Goal: Information Seeking & Learning: Find specific fact

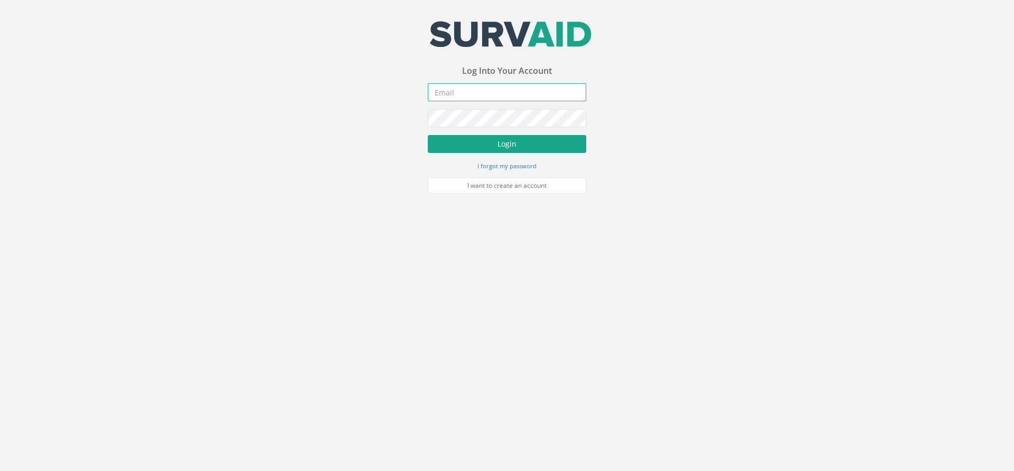
type input "[PERSON_NAME][EMAIL_ADDRESS][PERSON_NAME][DOMAIN_NAME]"
click at [522, 151] on button "Login" at bounding box center [507, 144] width 158 height 18
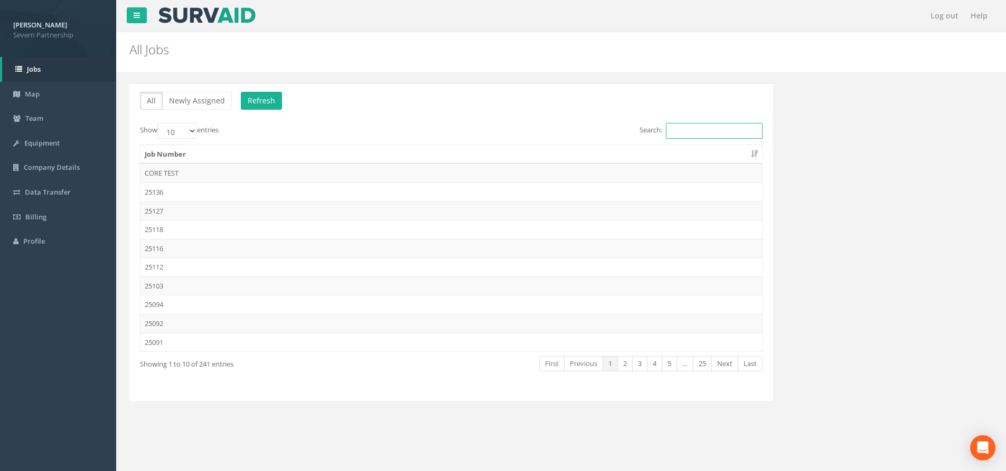
click at [686, 123] on input "Search:" at bounding box center [714, 131] width 97 height 16
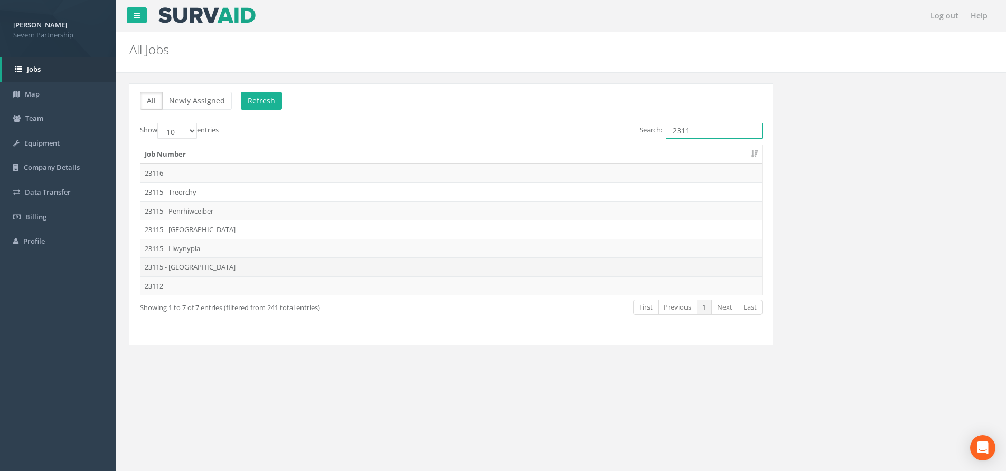
type input "2311"
click at [252, 271] on td "23115 - [GEOGRAPHIC_DATA]" at bounding box center [450, 267] width 621 height 19
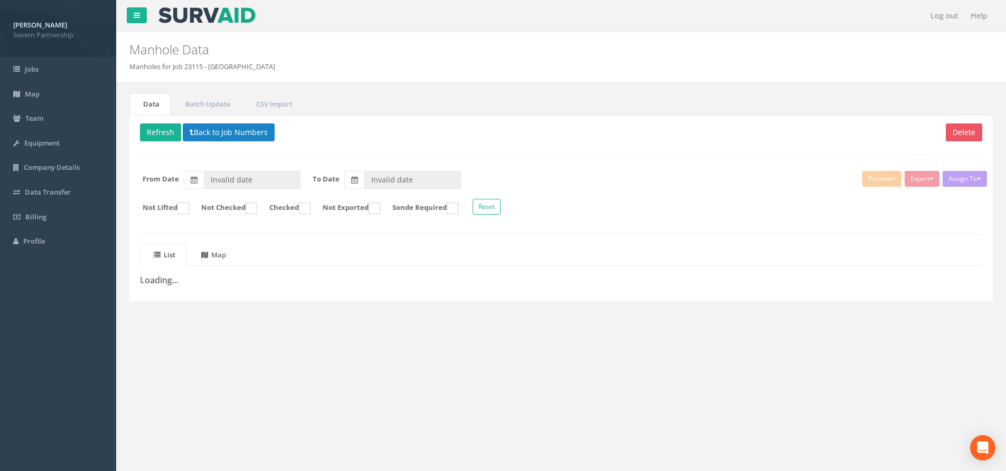
type input "[DATE]"
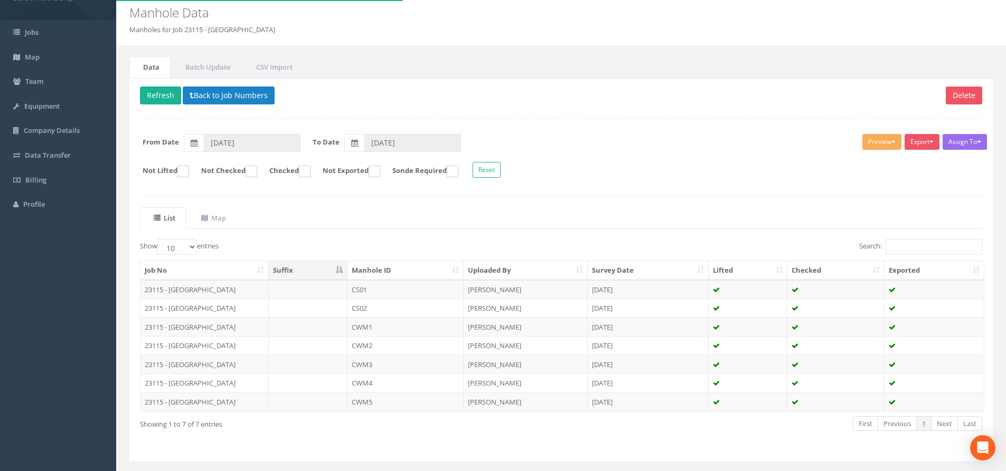
scroll to position [61, 0]
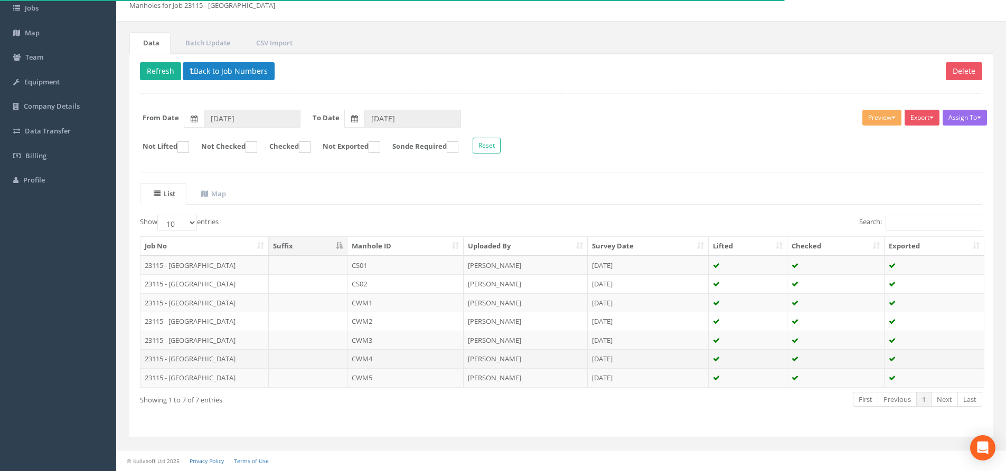
click at [387, 363] on td "CWM4" at bounding box center [405, 358] width 117 height 19
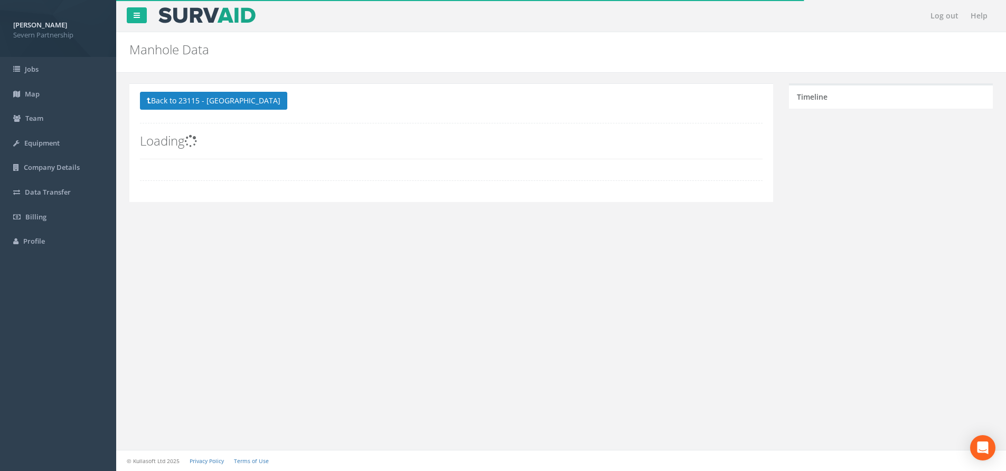
scroll to position [0, 0]
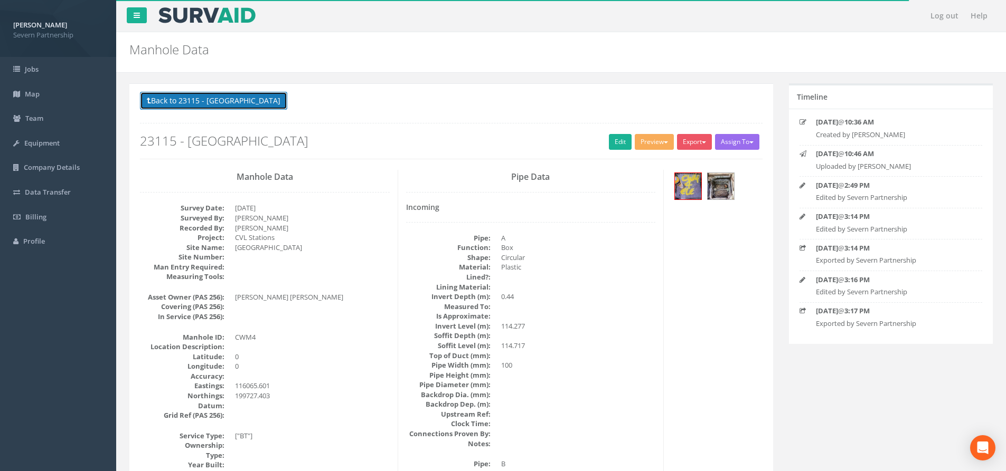
click at [247, 106] on button "Back to 23115 - [GEOGRAPHIC_DATA]" at bounding box center [213, 101] width 147 height 18
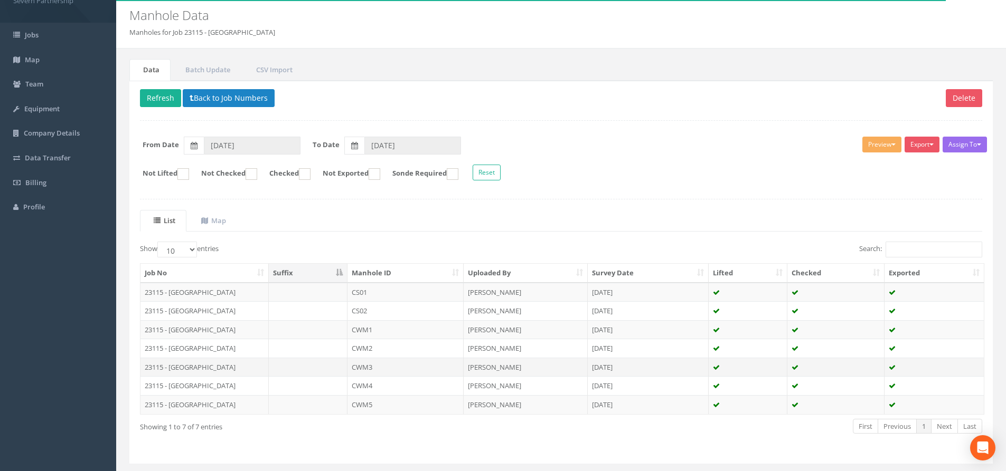
scroll to position [53, 0]
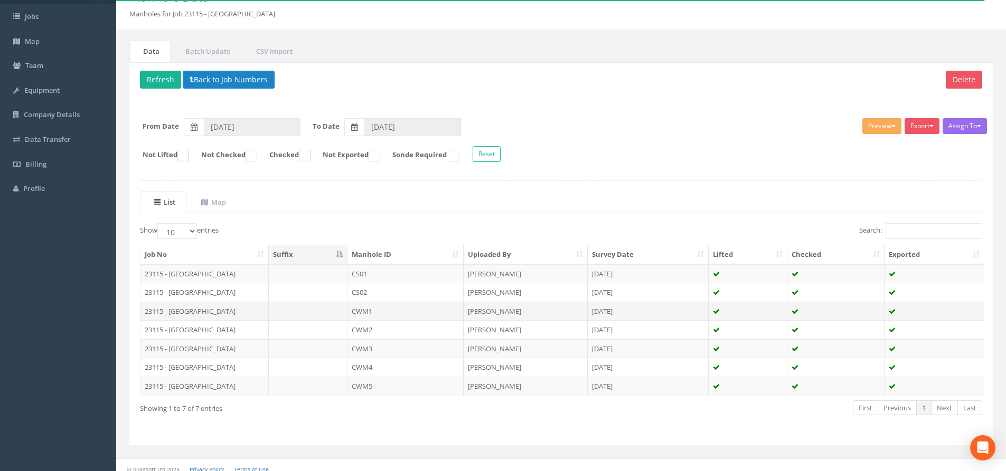
click at [387, 315] on td "CWM1" at bounding box center [405, 311] width 117 height 19
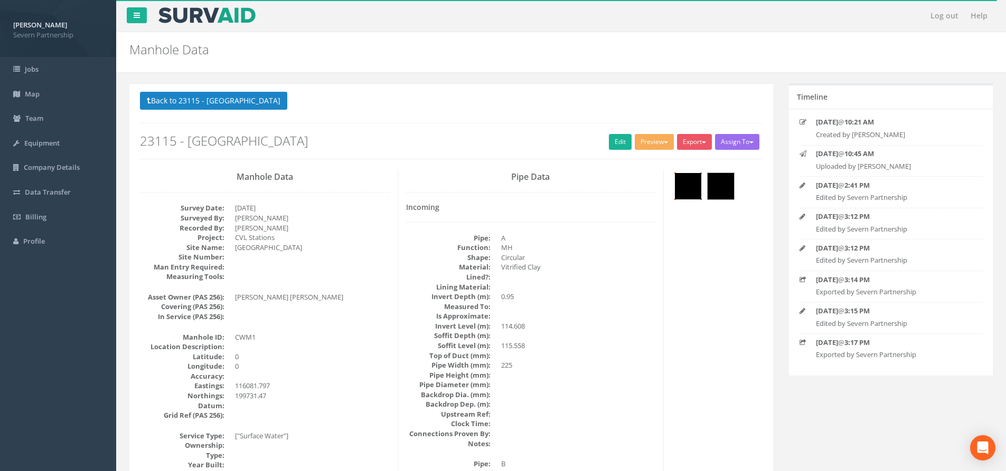
click at [694, 187] on img at bounding box center [688, 186] width 26 height 26
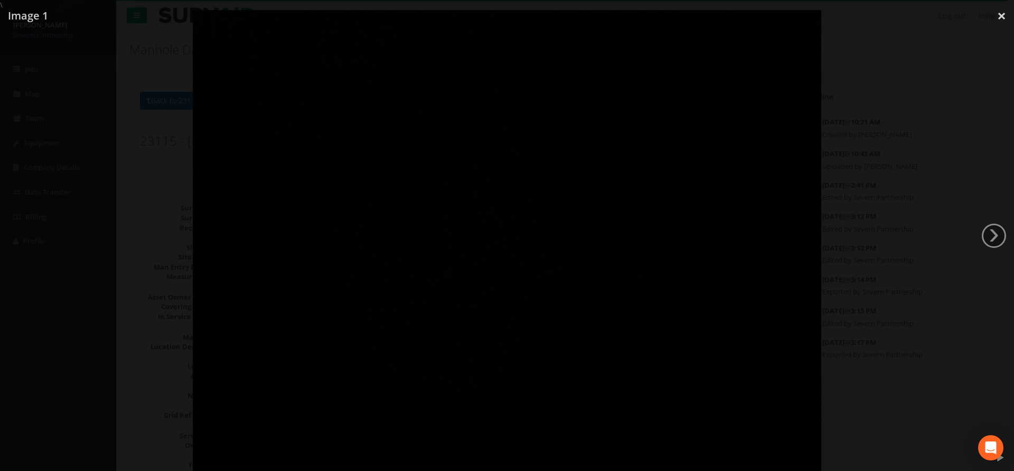
click at [889, 174] on div at bounding box center [507, 245] width 1014 height 471
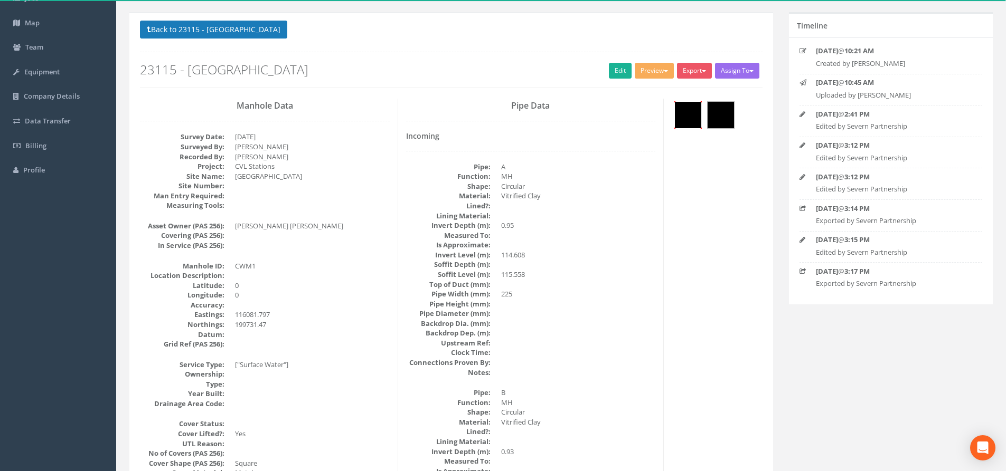
scroll to position [53, 0]
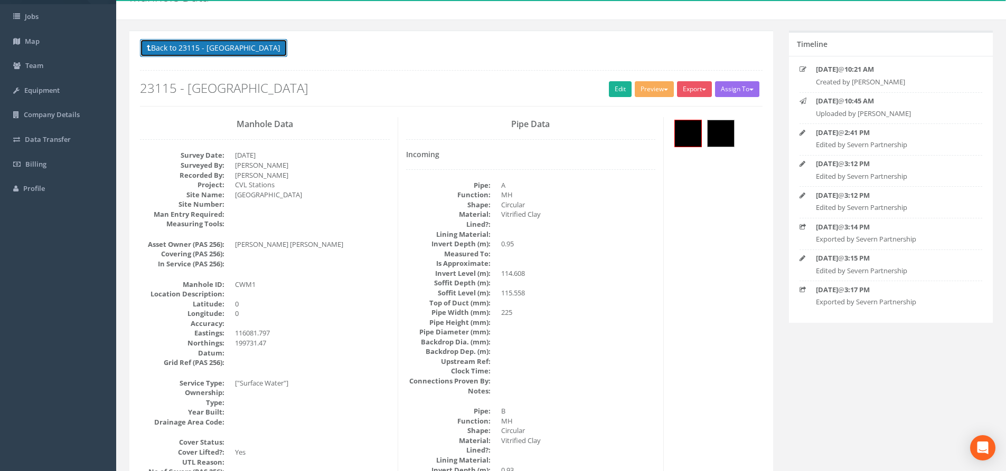
click at [218, 43] on button "Back to 23115 - [GEOGRAPHIC_DATA]" at bounding box center [213, 48] width 147 height 18
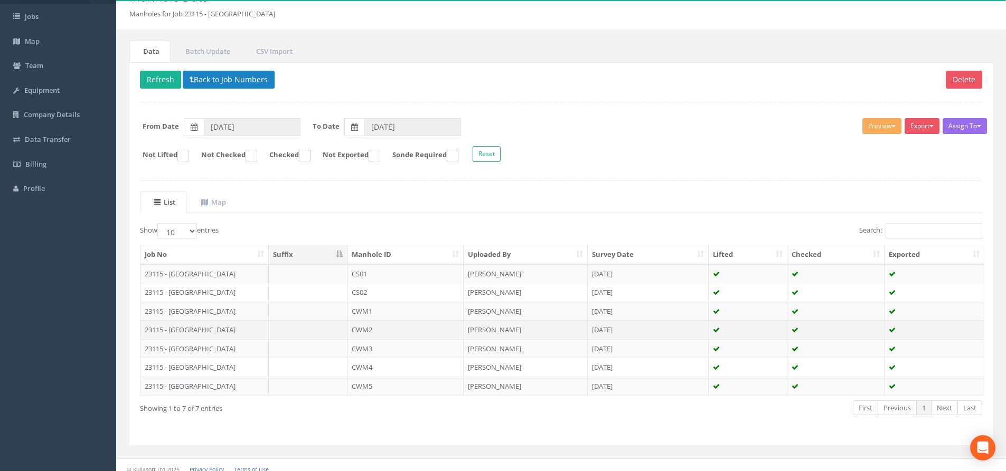
click at [351, 324] on td "CWM2" at bounding box center [405, 329] width 117 height 19
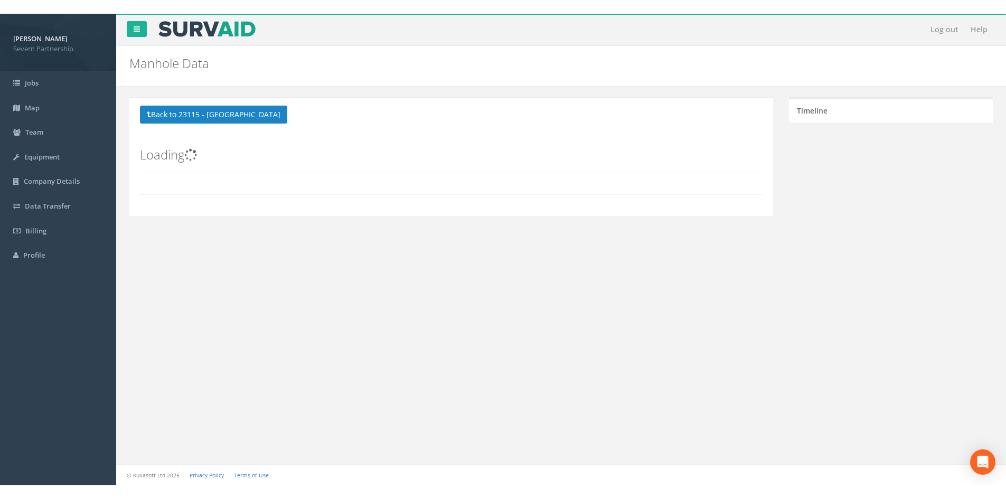
scroll to position [0, 0]
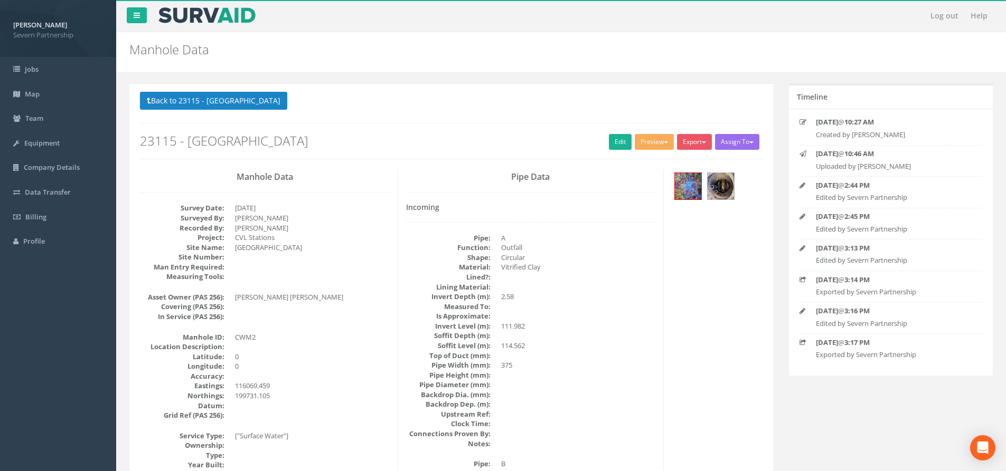
click at [745, 187] on div at bounding box center [717, 187] width 90 height 35
click at [732, 187] on img at bounding box center [720, 186] width 26 height 26
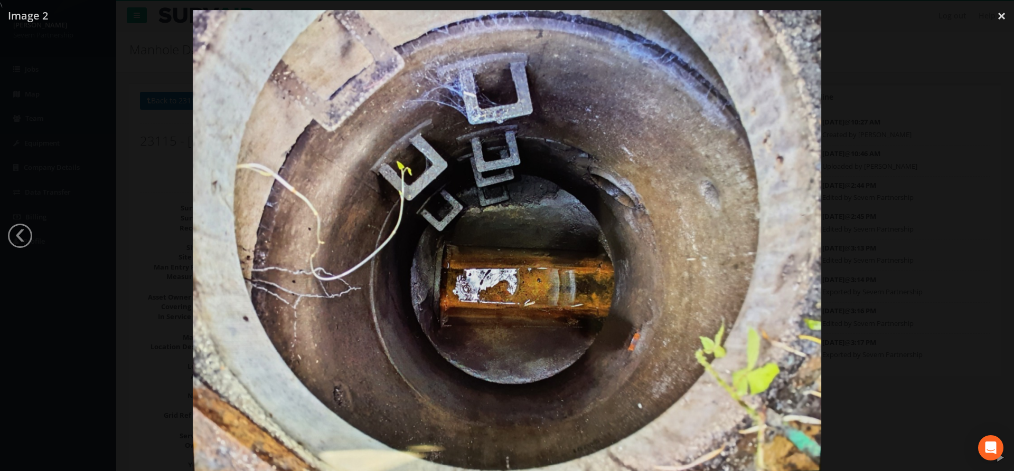
click at [968, 176] on div at bounding box center [507, 245] width 1014 height 471
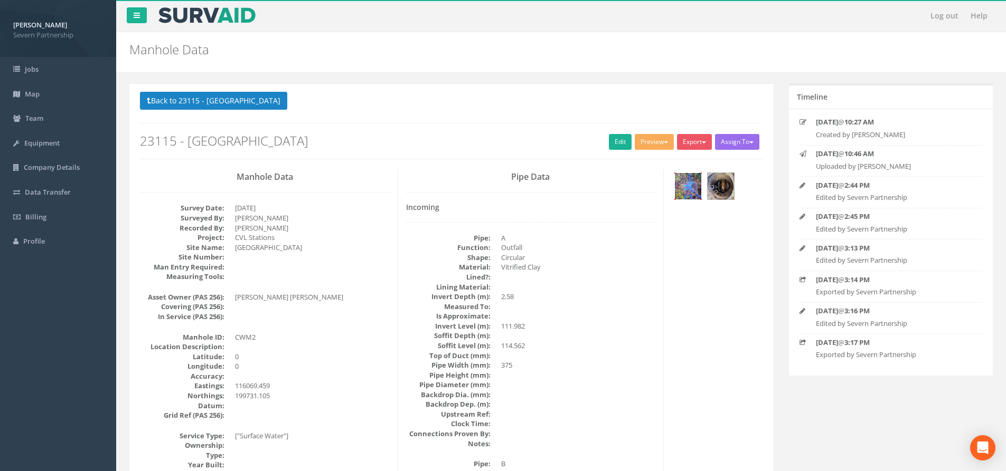
click at [688, 184] on img at bounding box center [688, 186] width 26 height 26
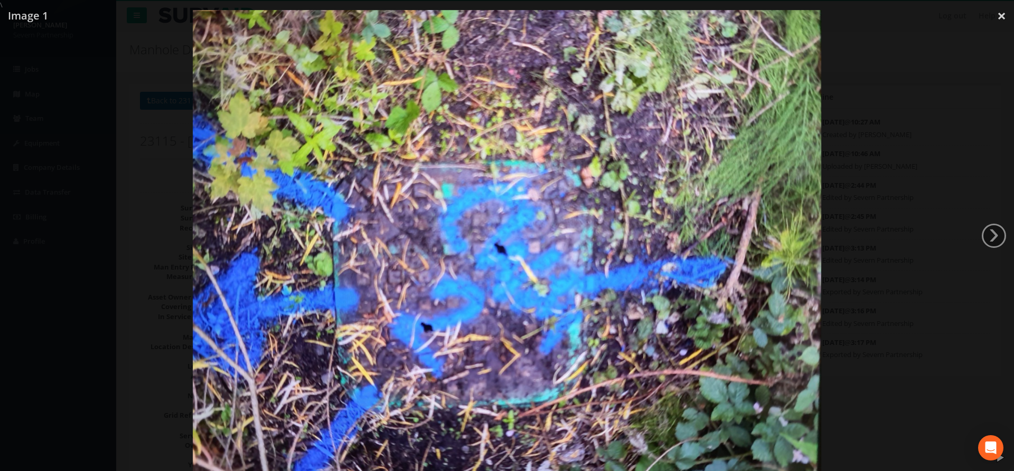
click at [967, 178] on div at bounding box center [507, 245] width 1014 height 471
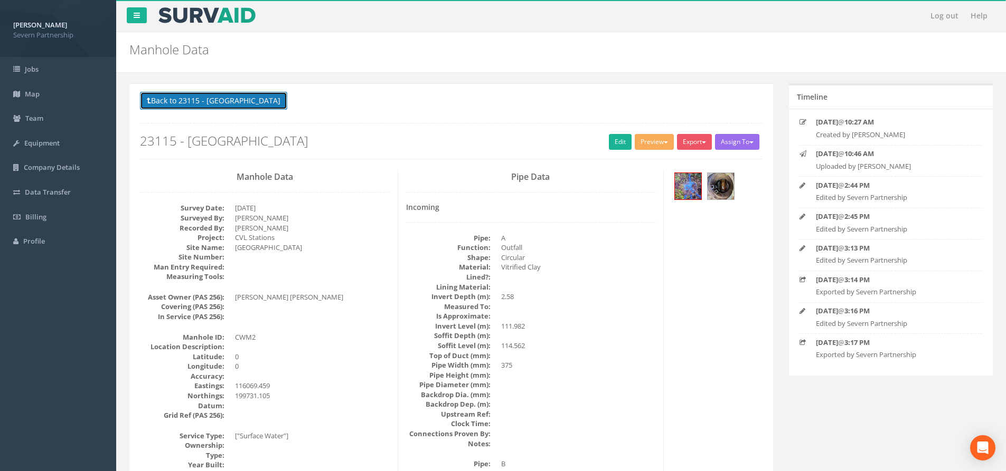
click at [254, 110] on button "Back to 23115 - [GEOGRAPHIC_DATA]" at bounding box center [213, 101] width 147 height 18
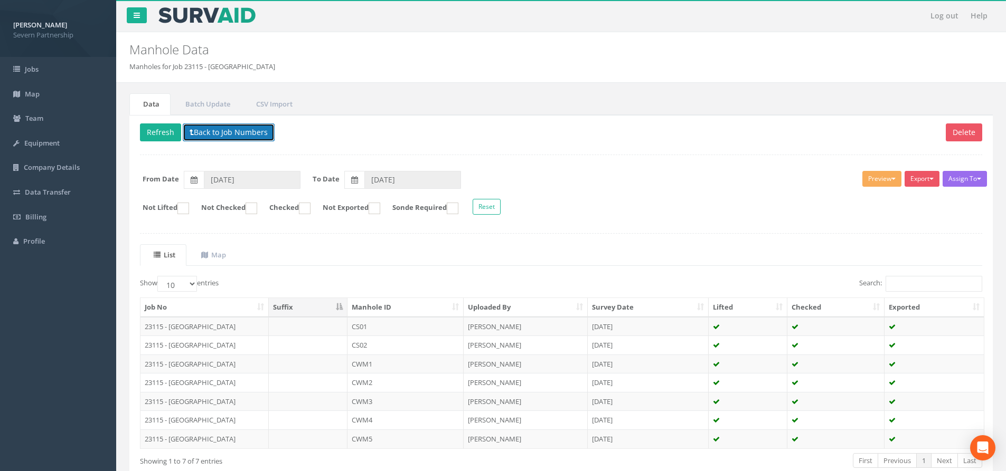
click at [210, 125] on button "Back to Job Numbers" at bounding box center [229, 133] width 92 height 18
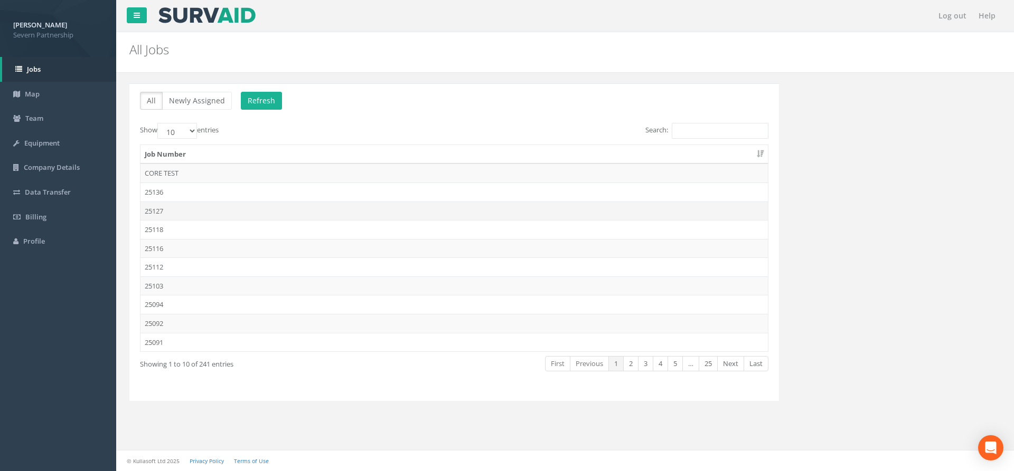
click at [164, 207] on td "25127" at bounding box center [453, 211] width 627 height 19
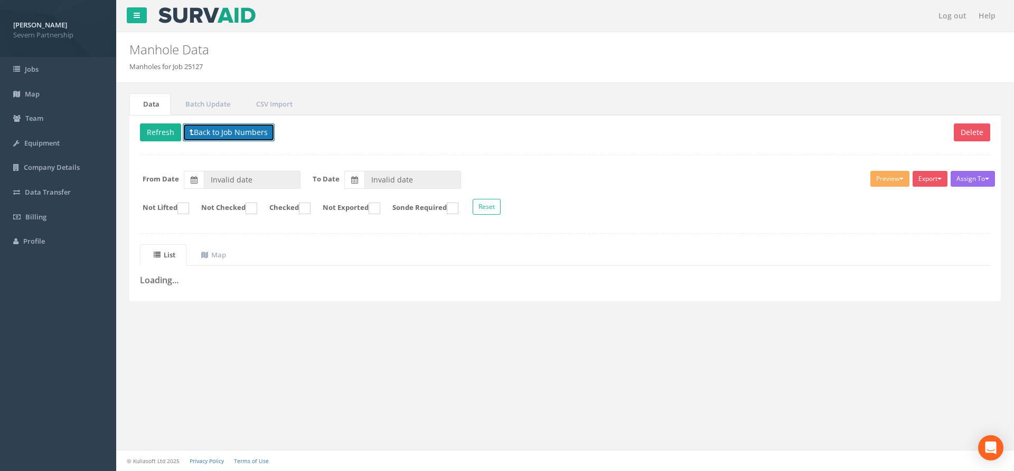
click at [211, 139] on button "Back to Job Numbers" at bounding box center [229, 133] width 92 height 18
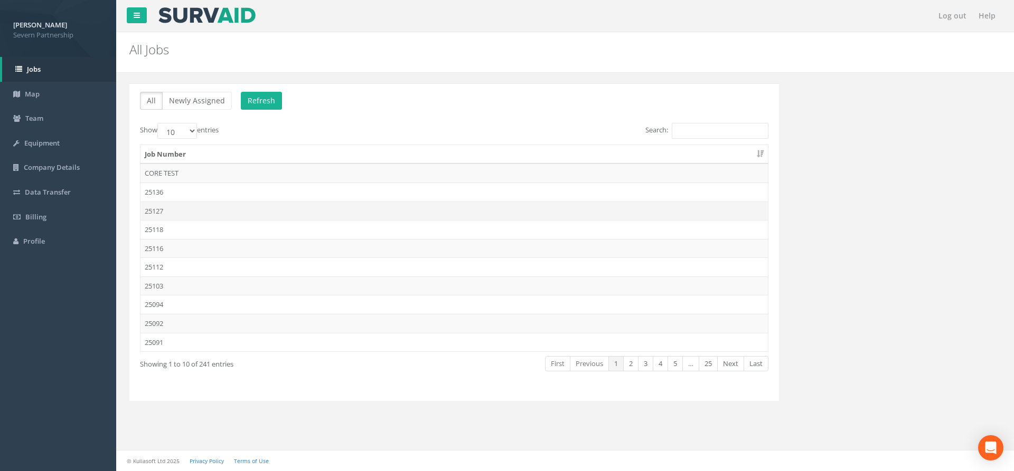
click at [191, 210] on td "25127" at bounding box center [453, 211] width 627 height 19
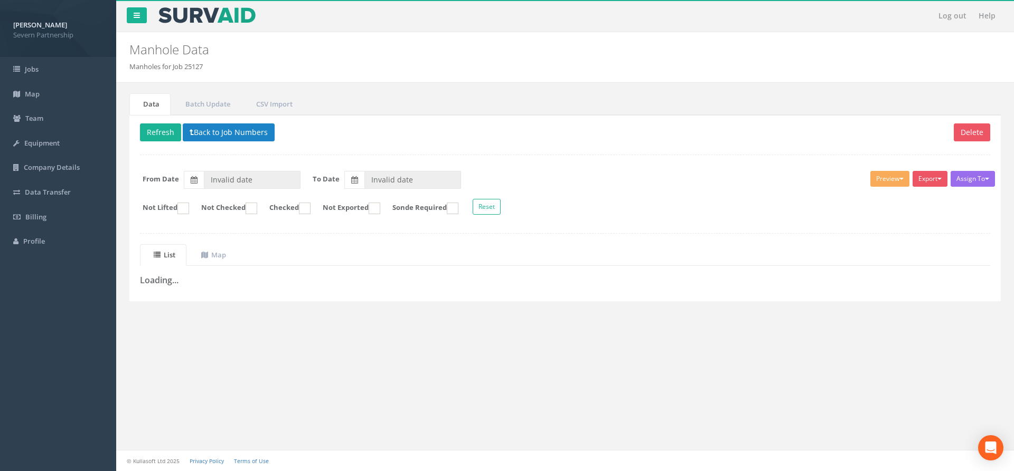
click at [757, 313] on div "Data Batch Update CSV Import Delete Refresh Back to Job Numbers Assign To No Co…" at bounding box center [564, 203] width 887 height 221
click at [239, 131] on button "Back to Job Numbers" at bounding box center [229, 133] width 92 height 18
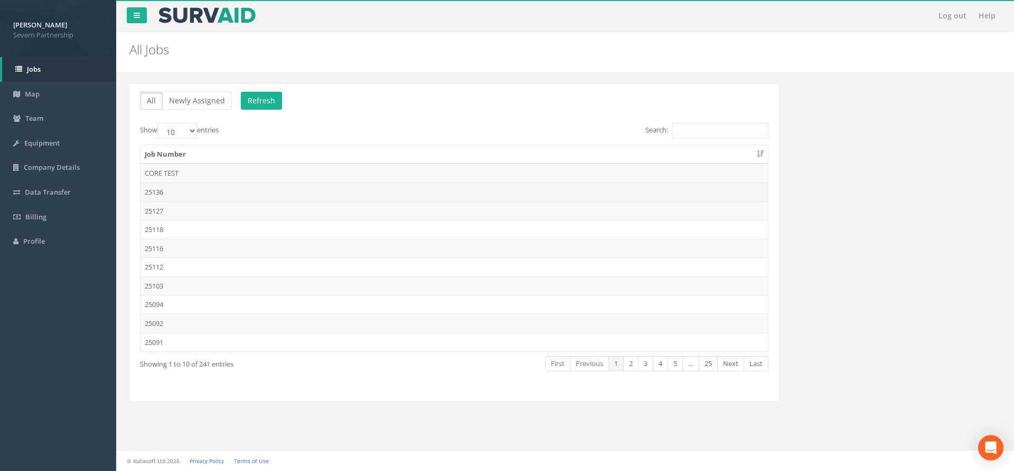
click at [204, 190] on td "25136" at bounding box center [453, 192] width 627 height 19
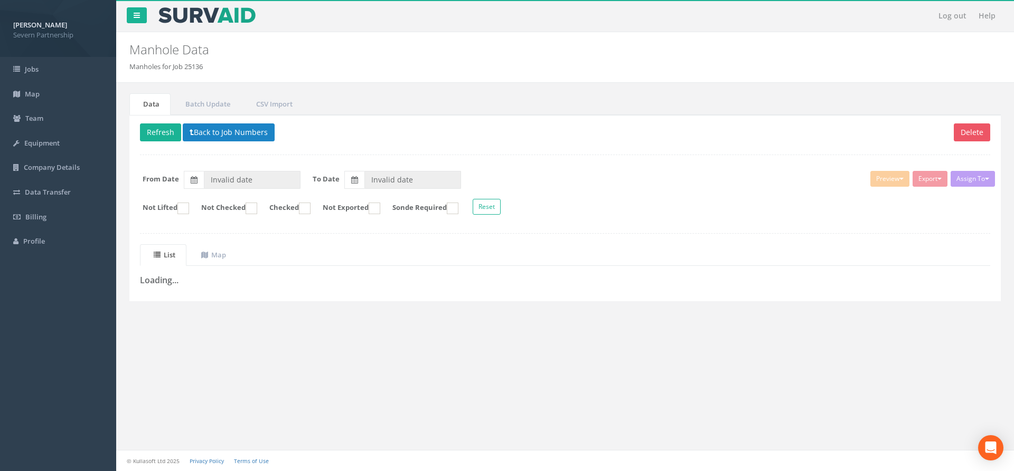
type input "[DATE]"
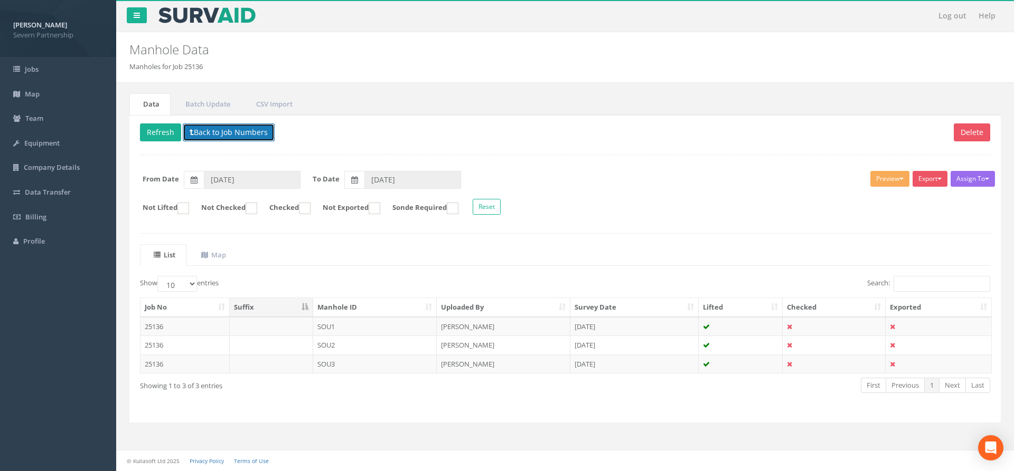
click at [221, 135] on button "Back to Job Numbers" at bounding box center [229, 133] width 92 height 18
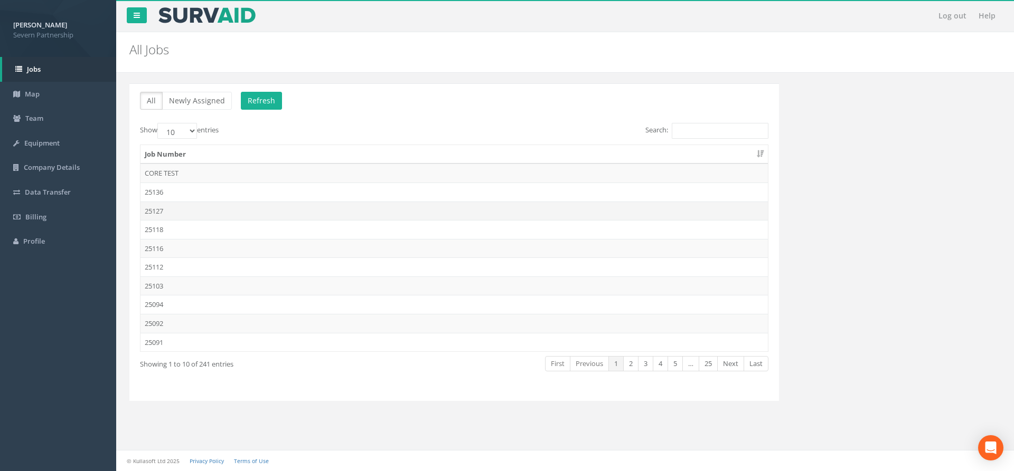
click at [174, 212] on td "25127" at bounding box center [453, 211] width 627 height 19
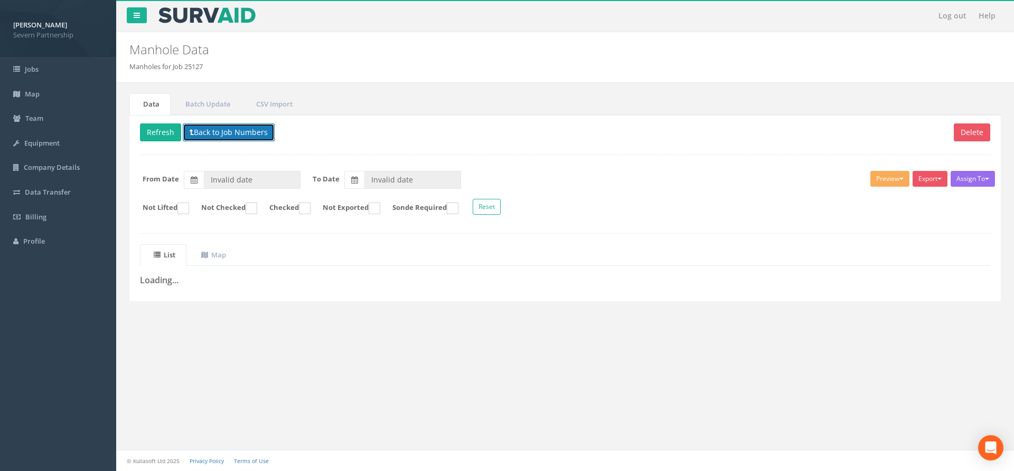
click at [210, 129] on button "Back to Job Numbers" at bounding box center [229, 133] width 92 height 18
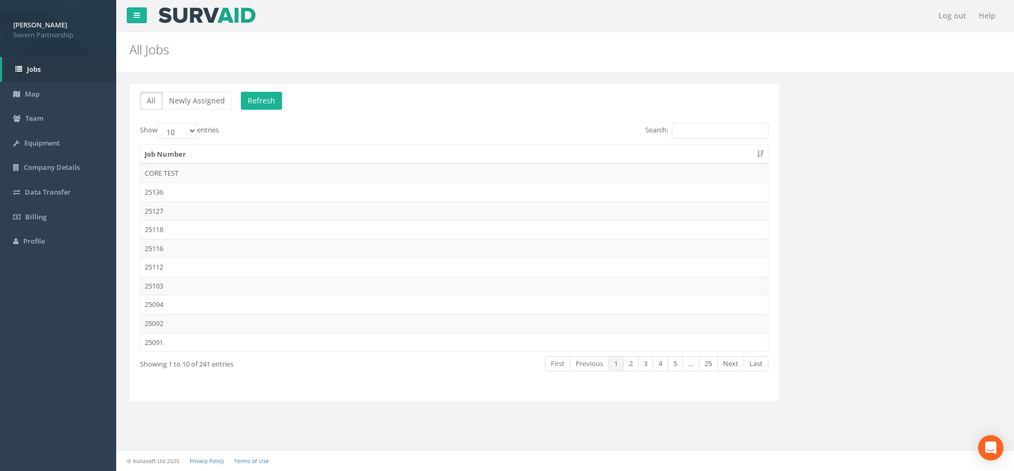
click at [235, 206] on td "25127" at bounding box center [453, 211] width 627 height 19
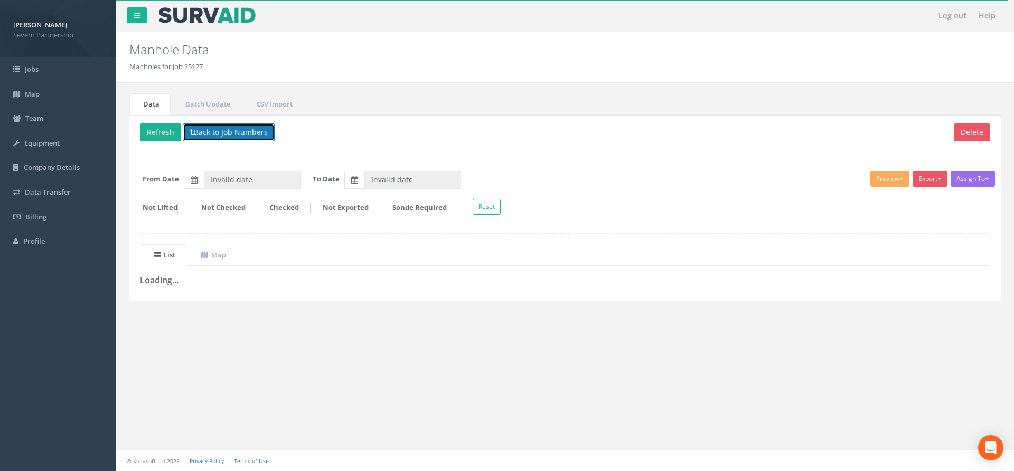
click at [206, 139] on button "Back to Job Numbers" at bounding box center [229, 133] width 92 height 18
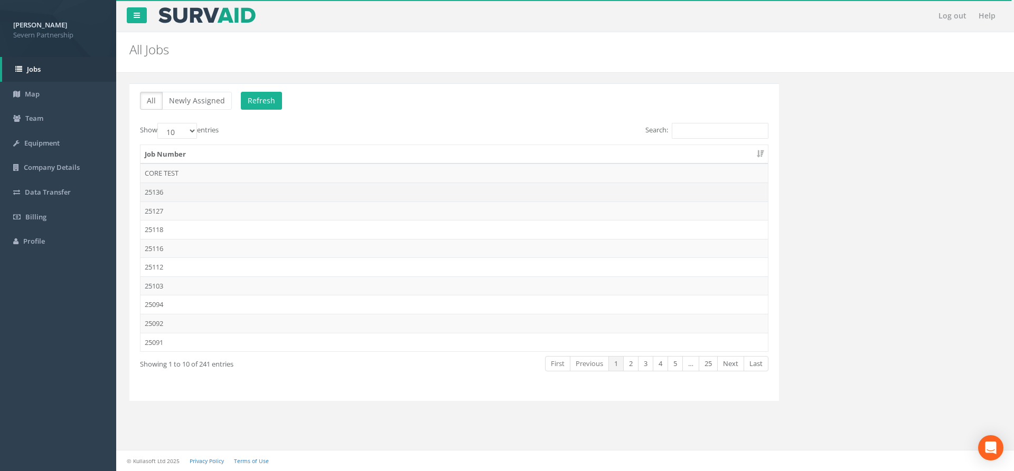
click at [215, 192] on td "25136" at bounding box center [453, 192] width 627 height 19
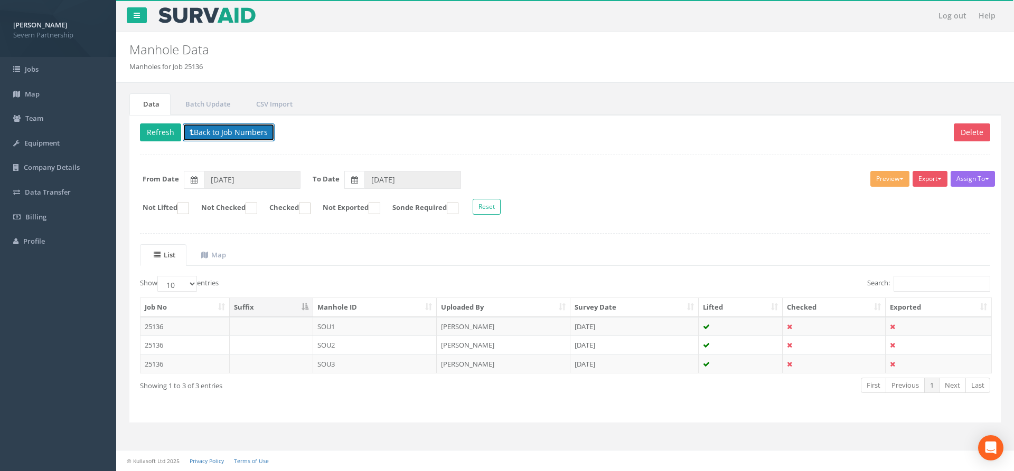
click at [219, 133] on button "Back to Job Numbers" at bounding box center [229, 133] width 92 height 18
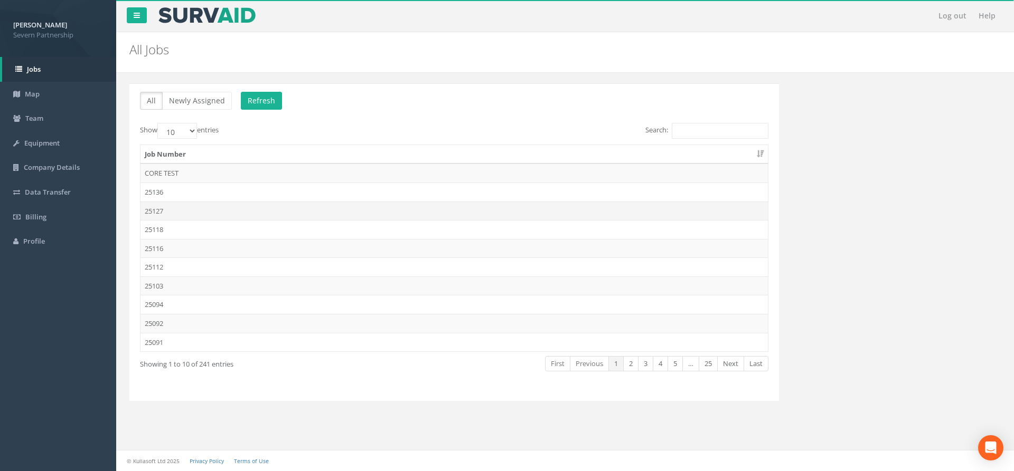
click at [191, 209] on td "25127" at bounding box center [453, 211] width 627 height 19
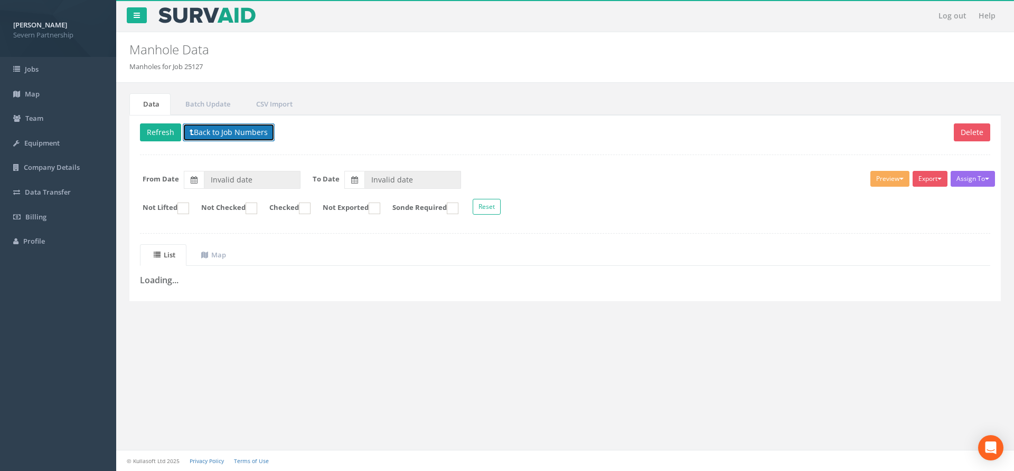
click at [227, 139] on button "Back to Job Numbers" at bounding box center [229, 133] width 92 height 18
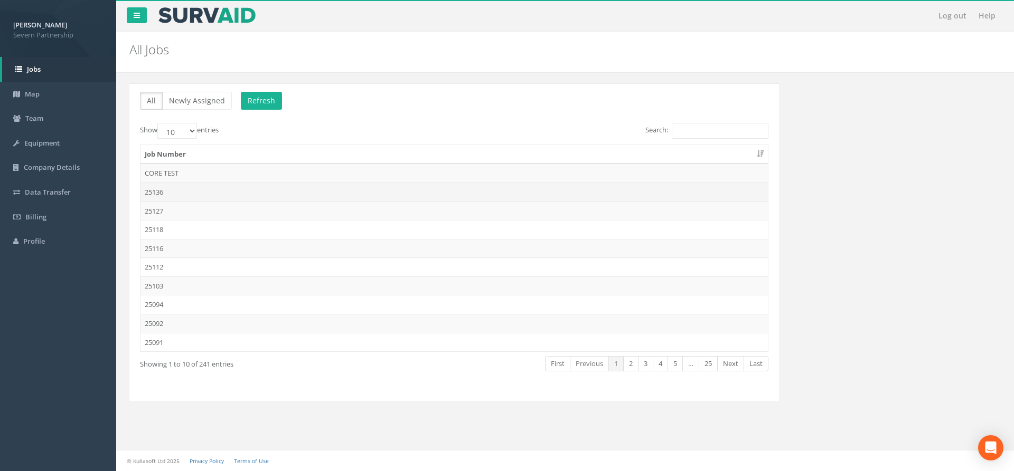
click at [211, 197] on td "25136" at bounding box center [453, 192] width 627 height 19
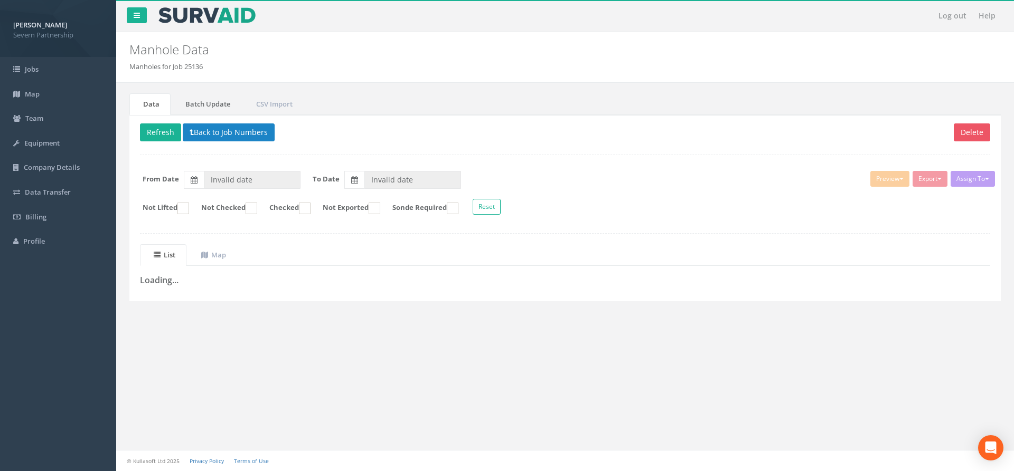
type input "[DATE]"
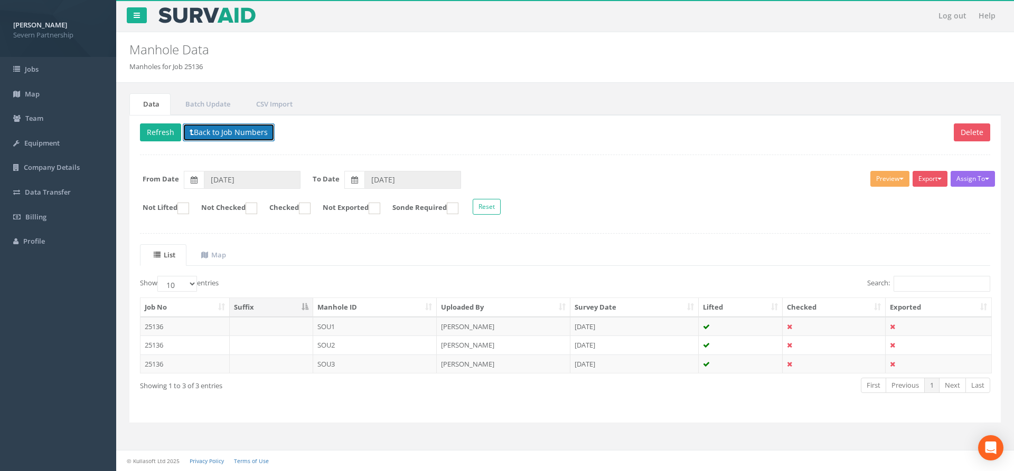
click at [219, 128] on button "Back to Job Numbers" at bounding box center [229, 133] width 92 height 18
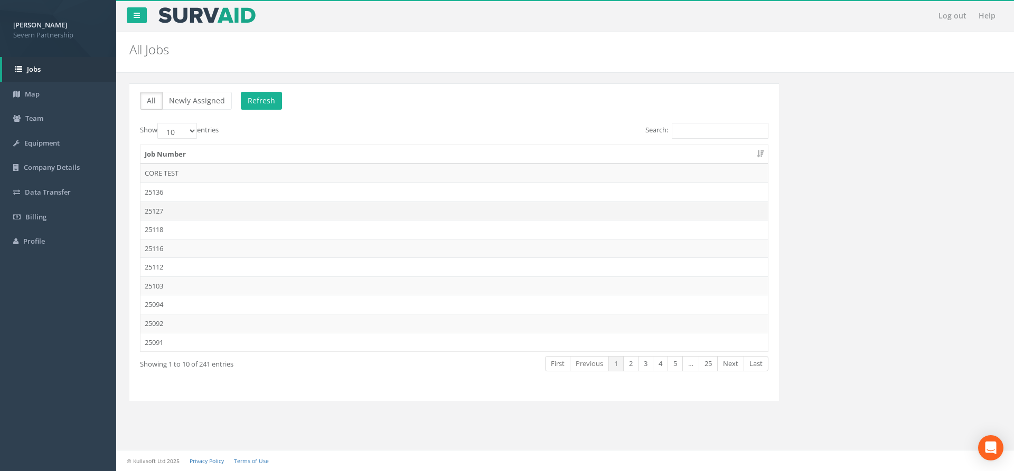
click at [194, 209] on td "25127" at bounding box center [453, 211] width 627 height 19
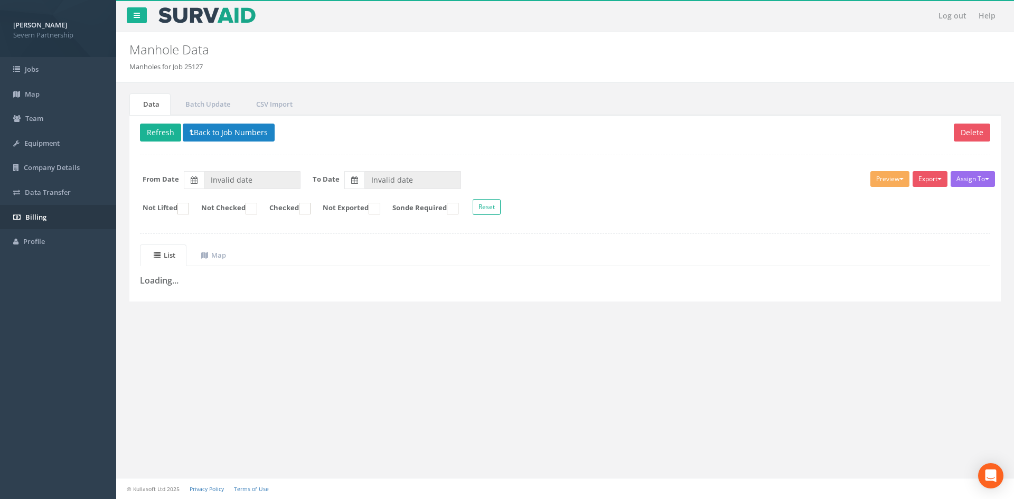
type input "[DATE]"
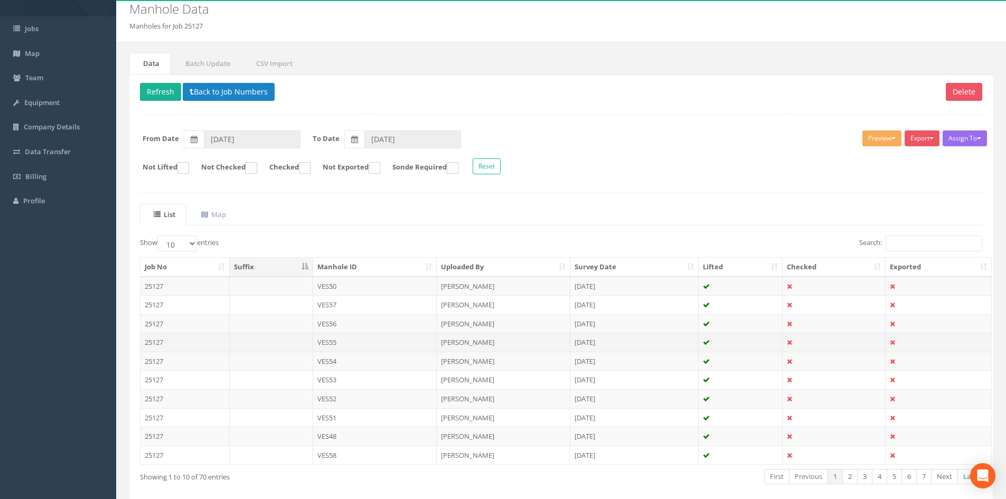
scroll to position [90, 0]
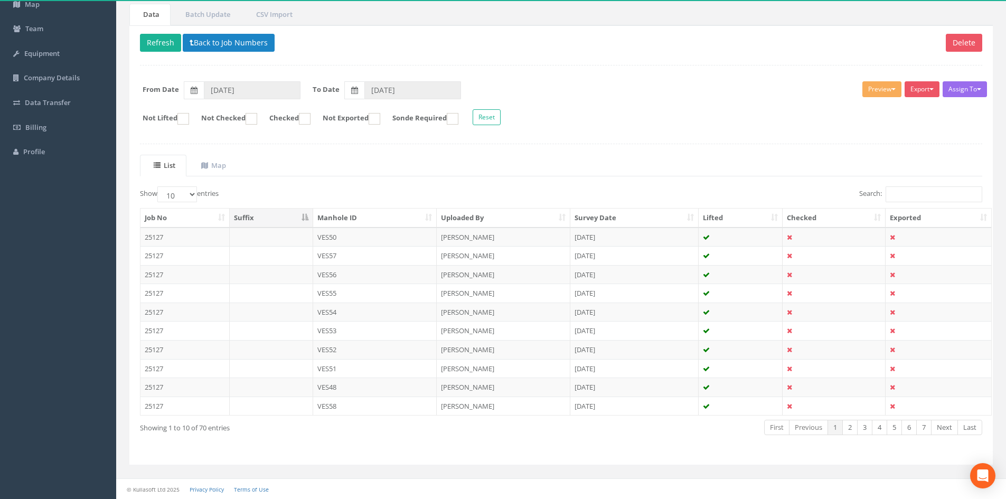
click at [379, 217] on th "Manhole ID" at bounding box center [375, 218] width 124 height 19
click at [943, 430] on link "Next" at bounding box center [944, 427] width 27 height 15
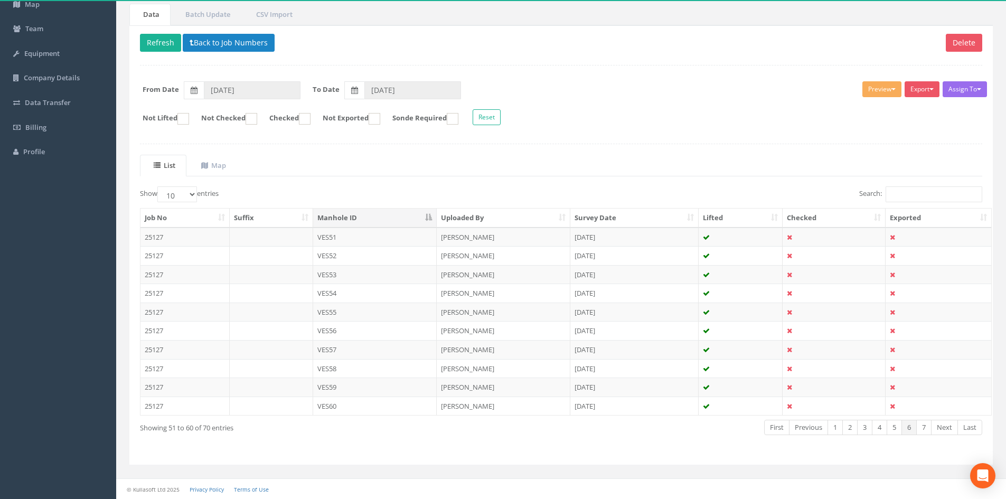
click at [943, 430] on link "Next" at bounding box center [944, 427] width 27 height 15
click at [944, 430] on link "Next" at bounding box center [944, 427] width 27 height 15
click at [807, 429] on link "Previous" at bounding box center [808, 427] width 39 height 15
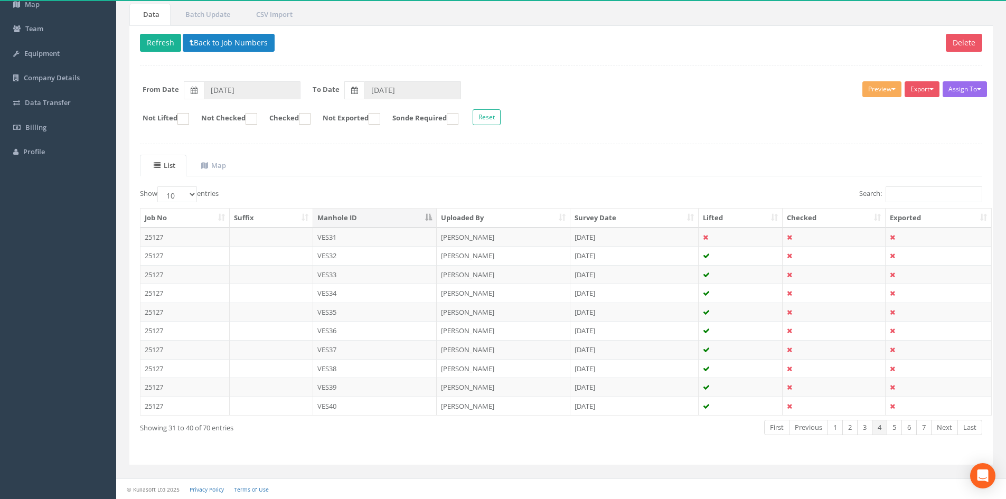
click at [807, 429] on link "Previous" at bounding box center [808, 427] width 39 height 15
click at [808, 429] on link "Previous" at bounding box center [808, 427] width 39 height 15
click at [192, 198] on select "10 25 50 100" at bounding box center [177, 194] width 40 height 16
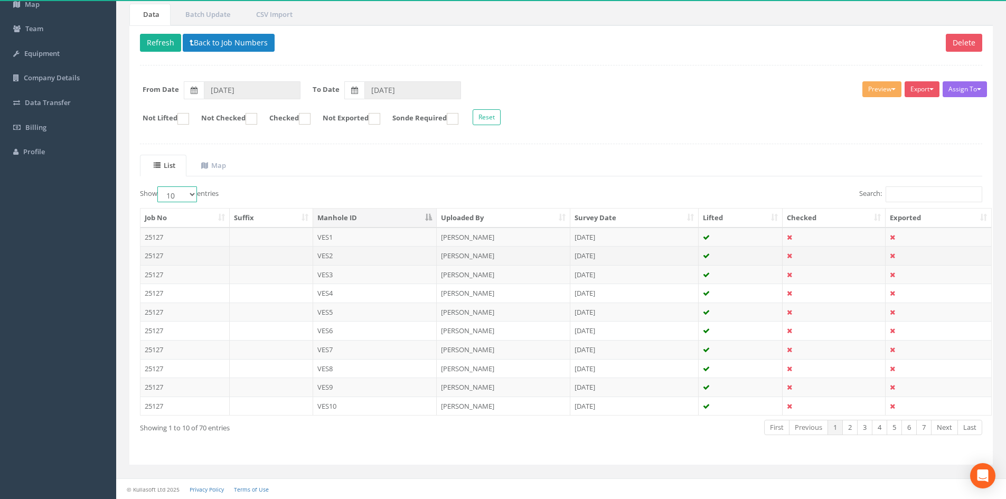
select select "100"
click at [159, 186] on select "10 25 50 100" at bounding box center [177, 194] width 40 height 16
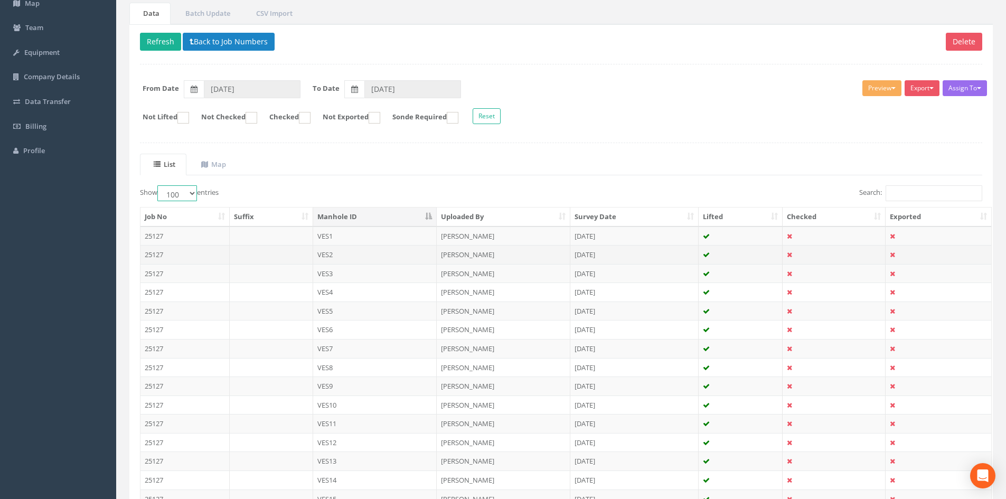
scroll to position [160, 0]
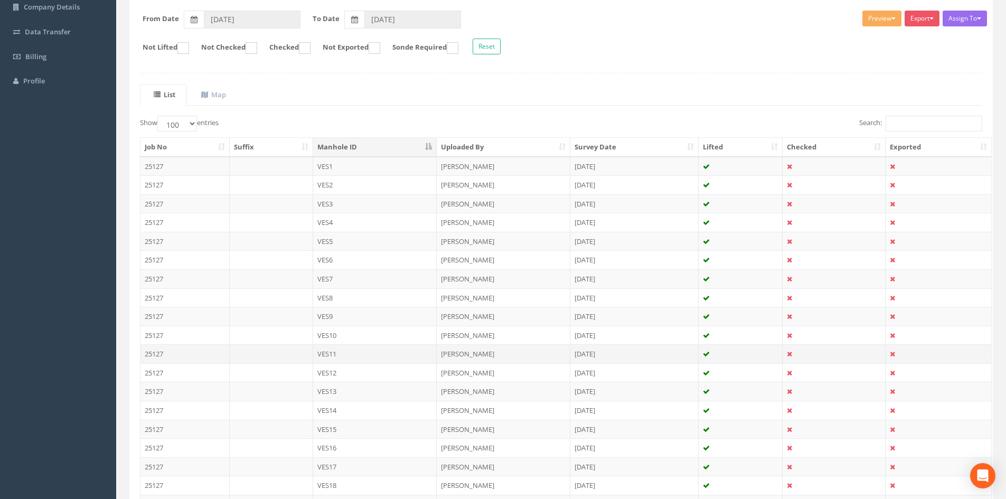
click at [362, 359] on td "VES11" at bounding box center [375, 353] width 124 height 19
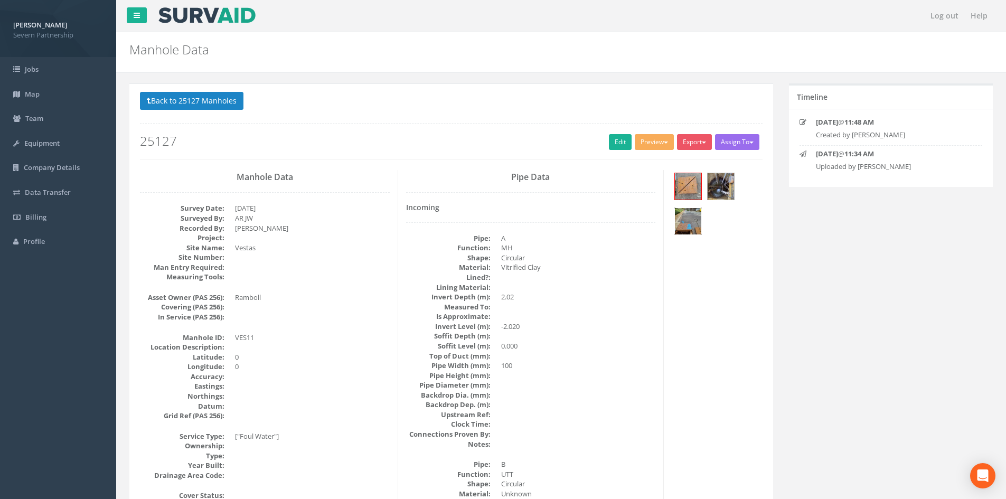
click at [687, 223] on img at bounding box center [688, 221] width 26 height 26
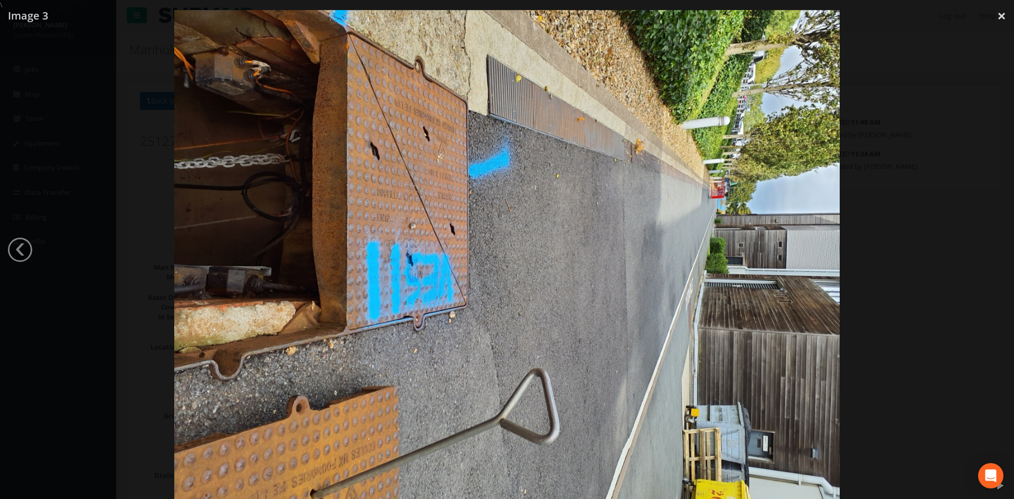
click at [924, 224] on div at bounding box center [507, 259] width 1014 height 499
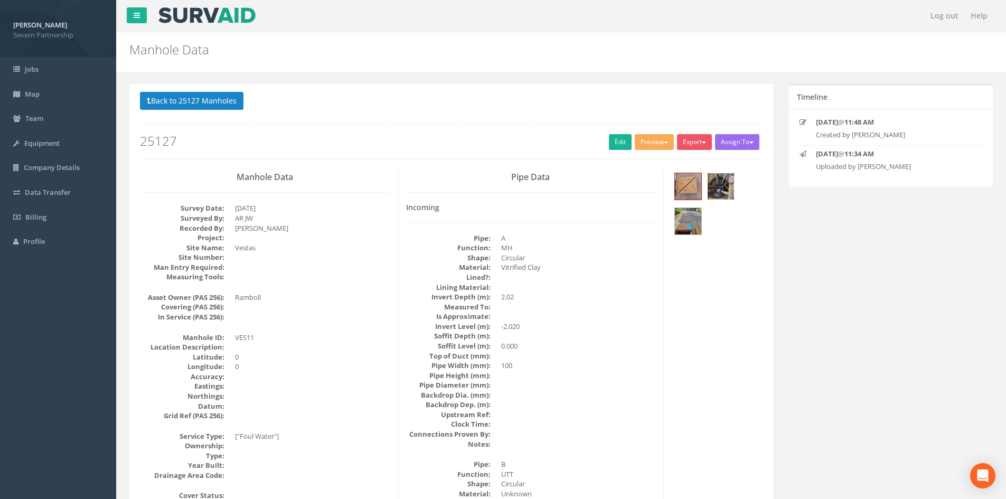
click at [721, 195] on img at bounding box center [720, 186] width 26 height 26
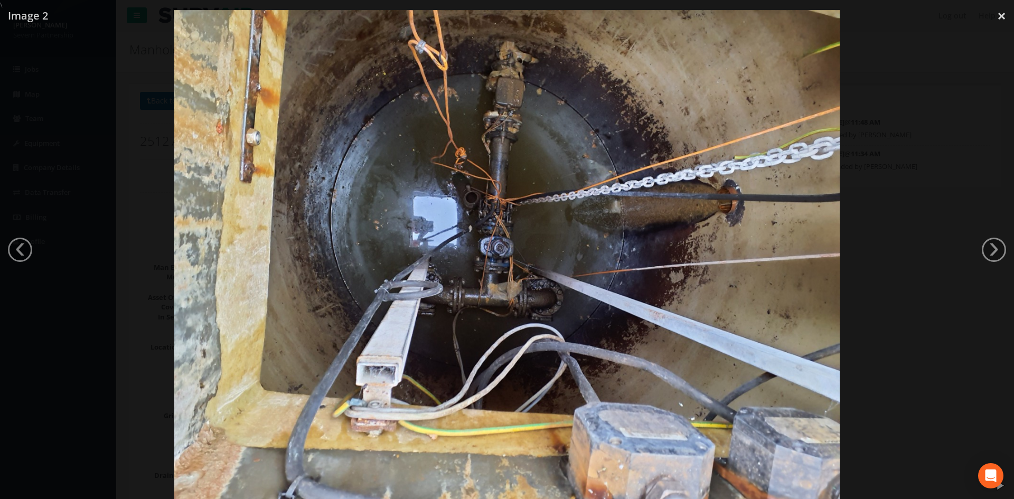
click at [984, 270] on div at bounding box center [507, 259] width 1014 height 499
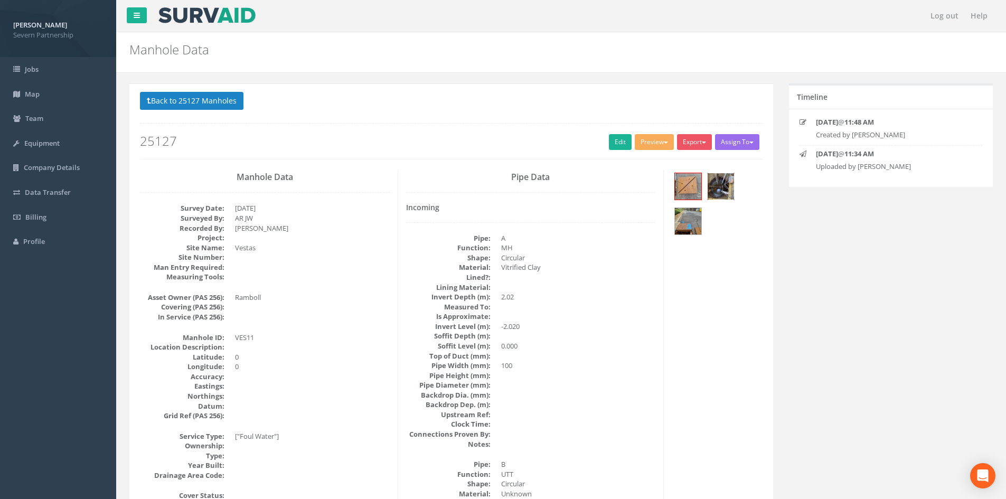
click at [731, 190] on img at bounding box center [720, 186] width 26 height 26
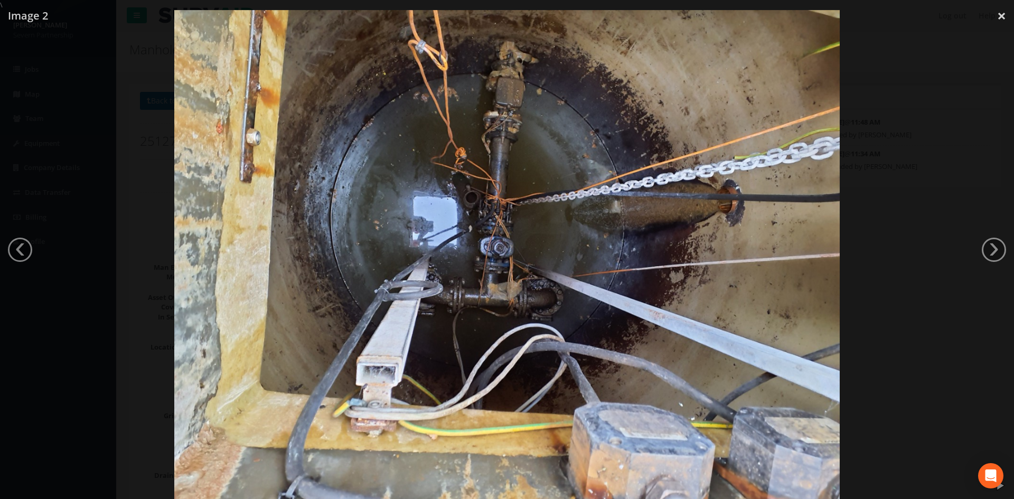
click at [977, 208] on div at bounding box center [507, 259] width 1014 height 499
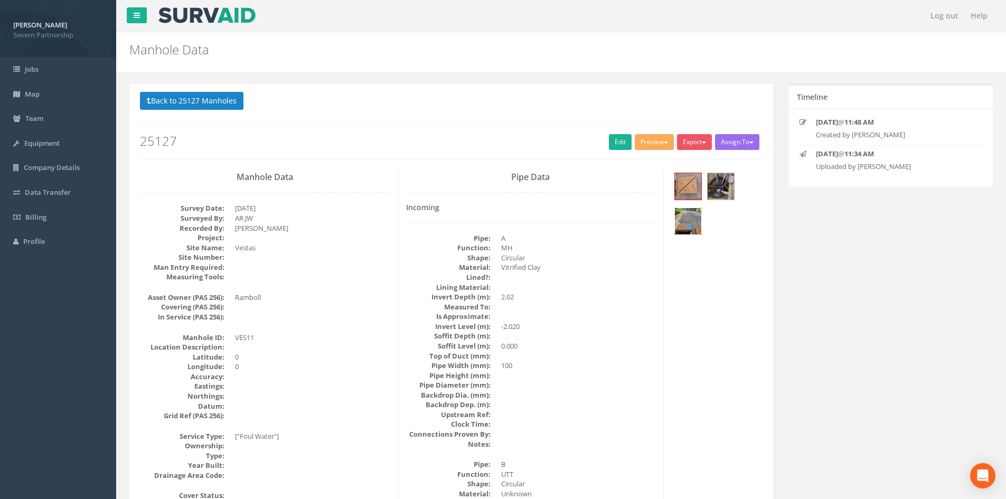
click at [693, 221] on img at bounding box center [688, 221] width 26 height 26
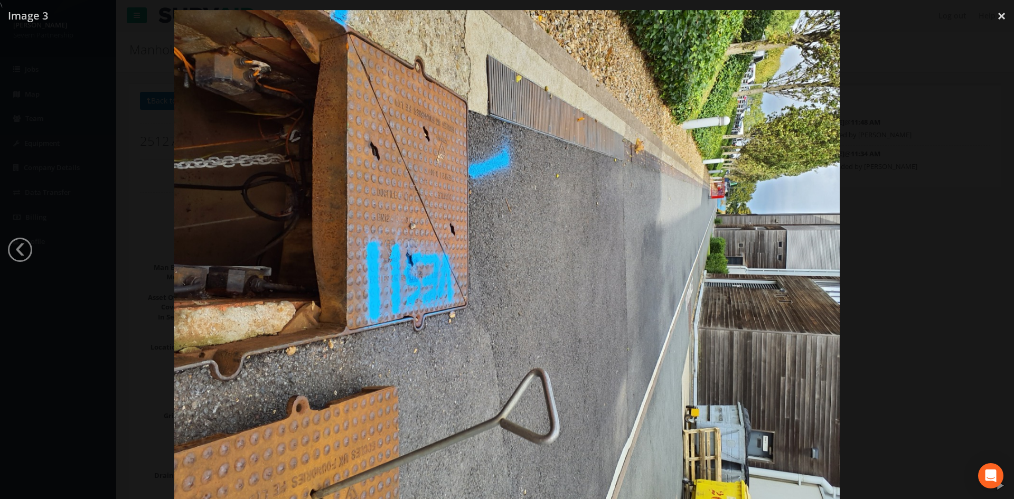
click at [955, 188] on div at bounding box center [507, 259] width 1014 height 499
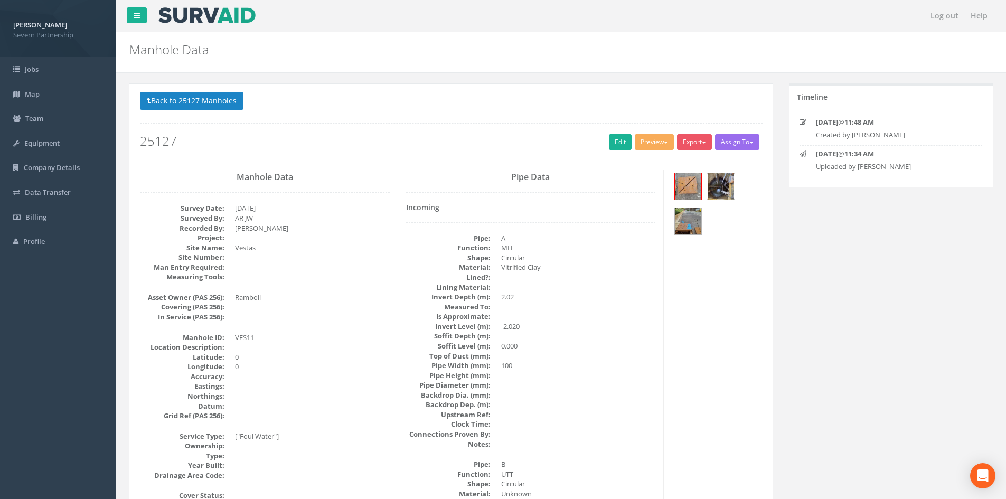
click at [727, 175] on img at bounding box center [720, 186] width 26 height 26
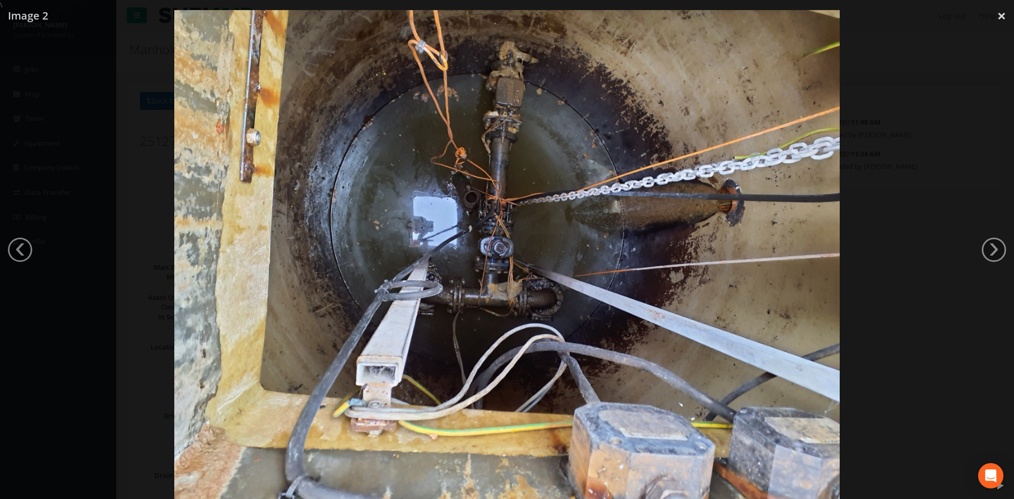
click at [903, 176] on div at bounding box center [507, 259] width 1014 height 499
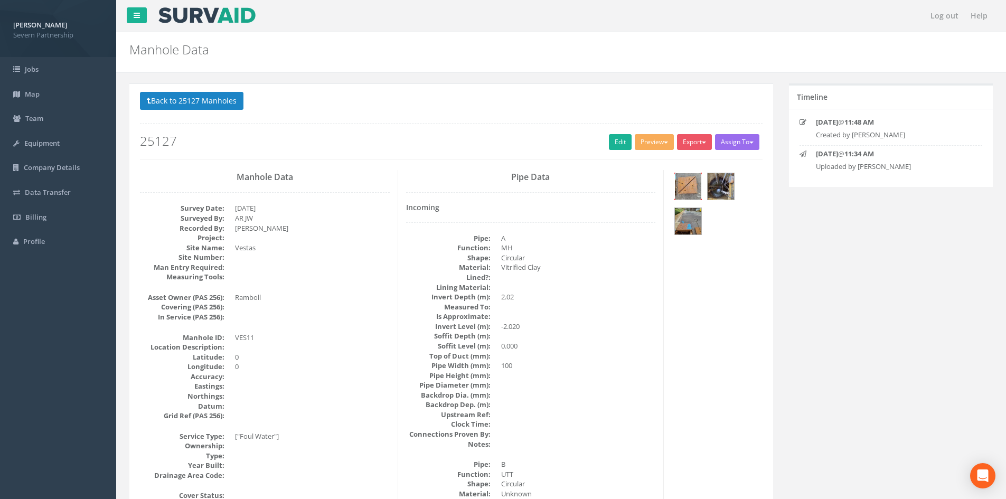
click at [695, 183] on img at bounding box center [688, 186] width 26 height 26
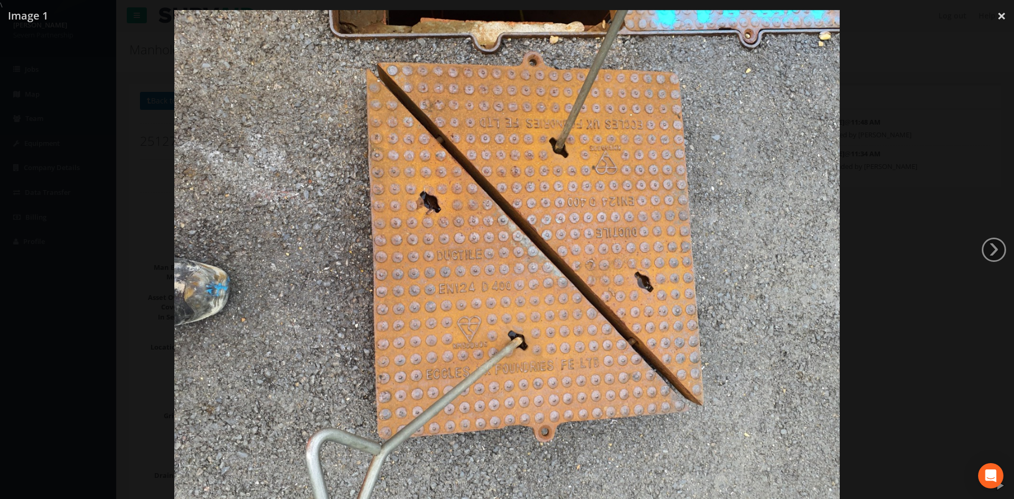
click at [984, 231] on div at bounding box center [507, 259] width 1014 height 499
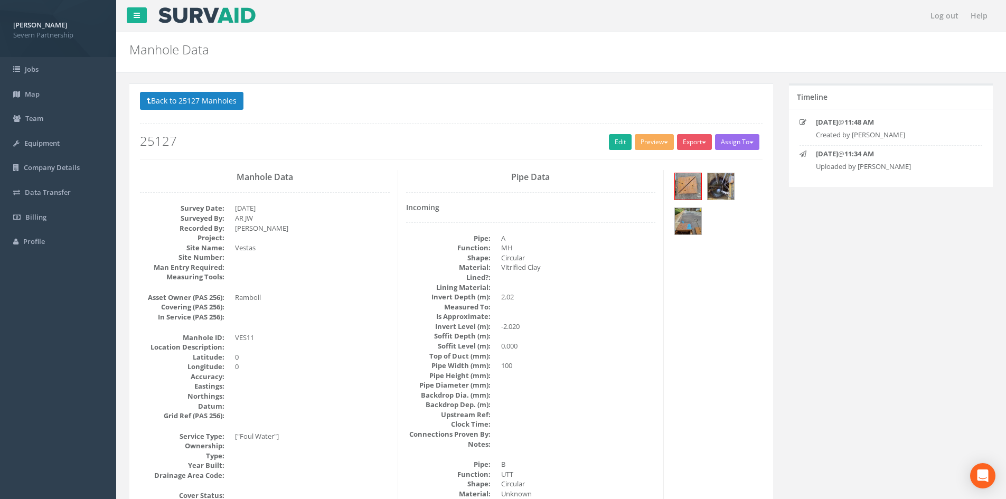
click at [706, 188] on div at bounding box center [717, 205] width 90 height 70
click at [718, 188] on img at bounding box center [720, 186] width 26 height 26
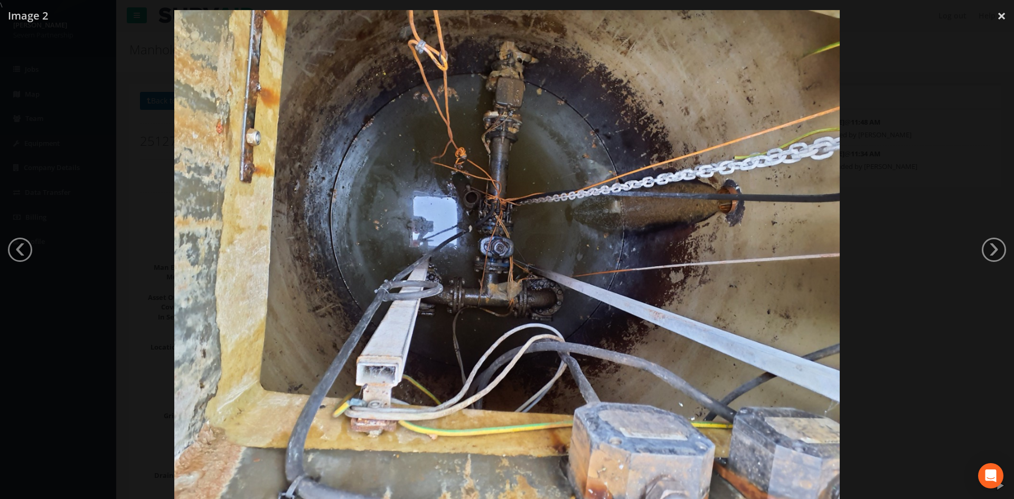
click at [960, 117] on div at bounding box center [507, 259] width 1014 height 499
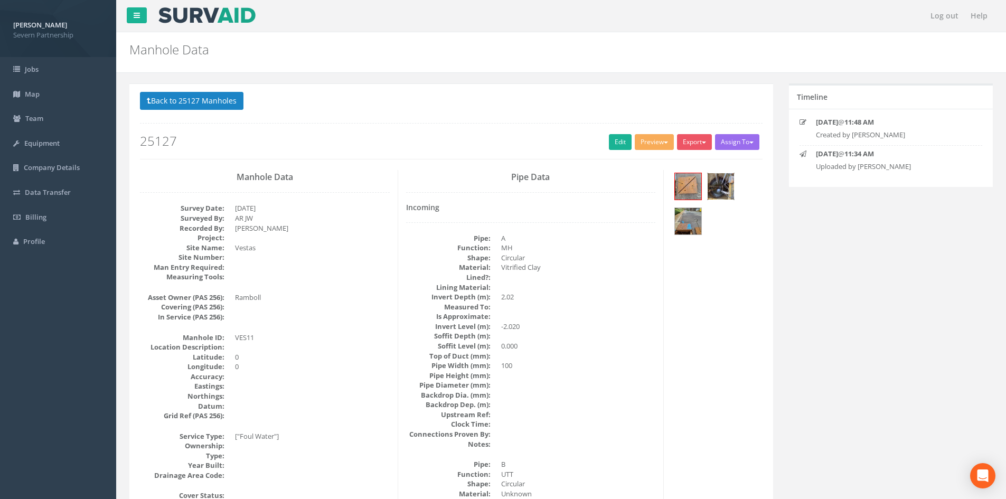
click at [720, 190] on img at bounding box center [720, 186] width 26 height 26
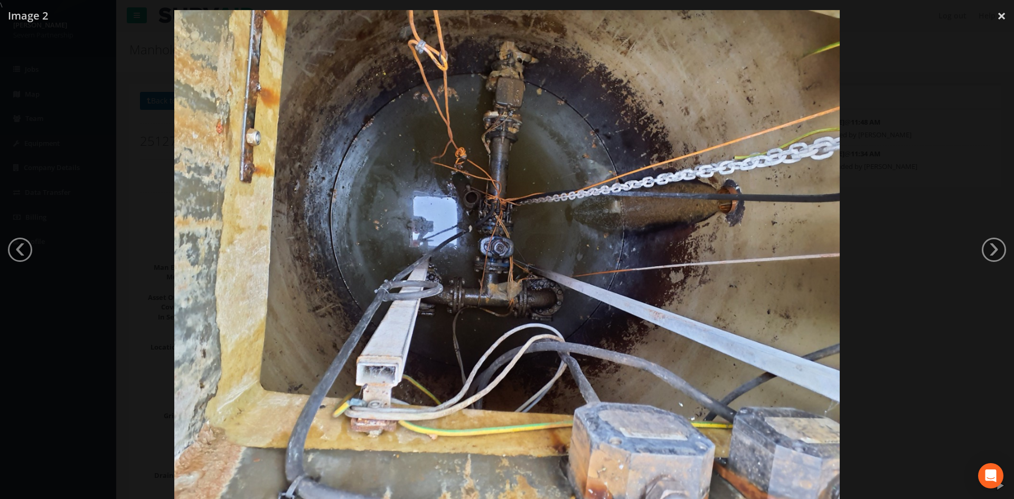
click at [971, 144] on div at bounding box center [507, 259] width 1014 height 499
